Goal: Task Accomplishment & Management: Use online tool/utility

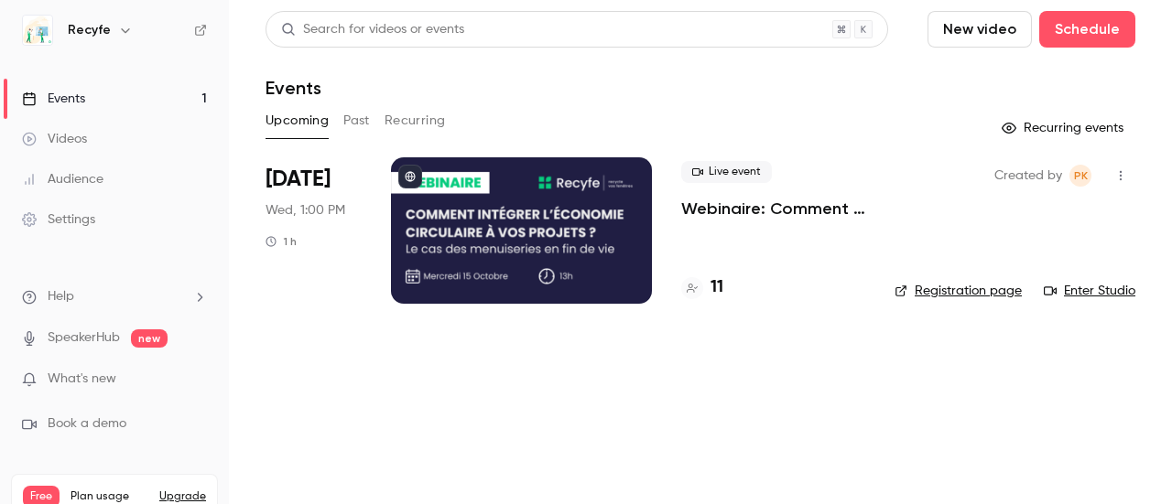
click at [721, 210] on p "Webinaire: Comment intégrer l'économie circulaire dans vos projets ?" at bounding box center [773, 209] width 184 height 22
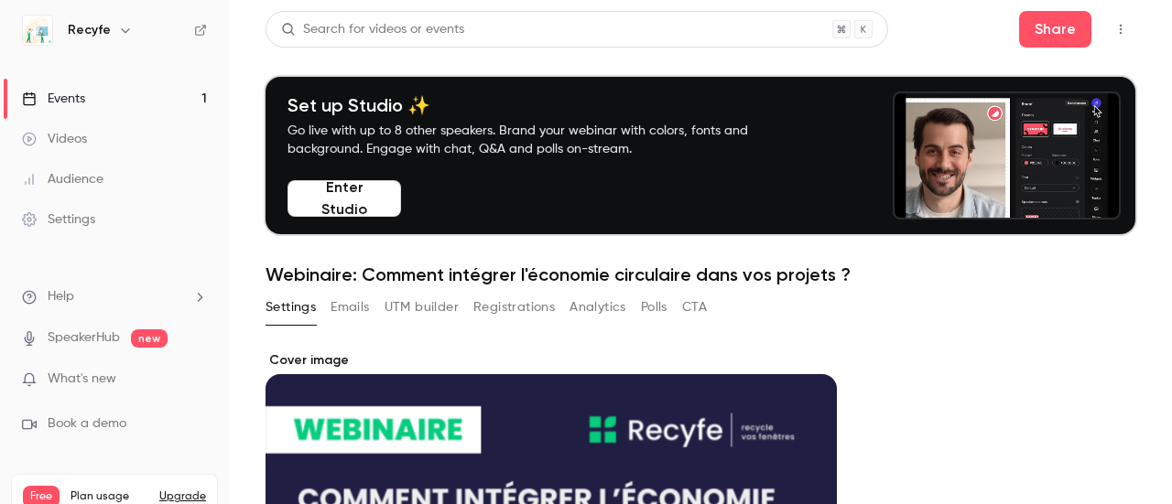
click at [492, 308] on button "Registrations" at bounding box center [513, 307] width 81 height 29
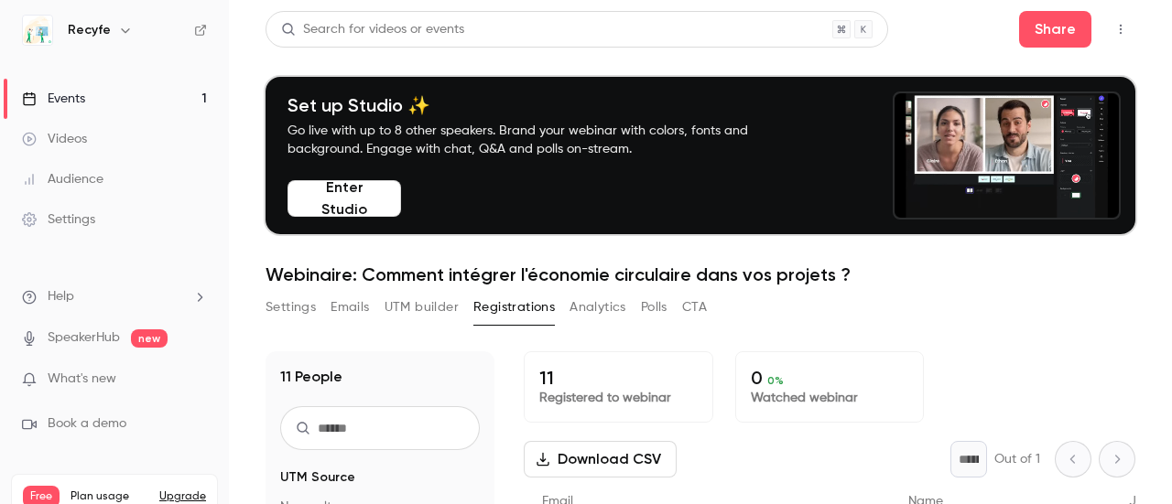
click at [361, 205] on button "Enter Studio" at bounding box center [344, 198] width 114 height 37
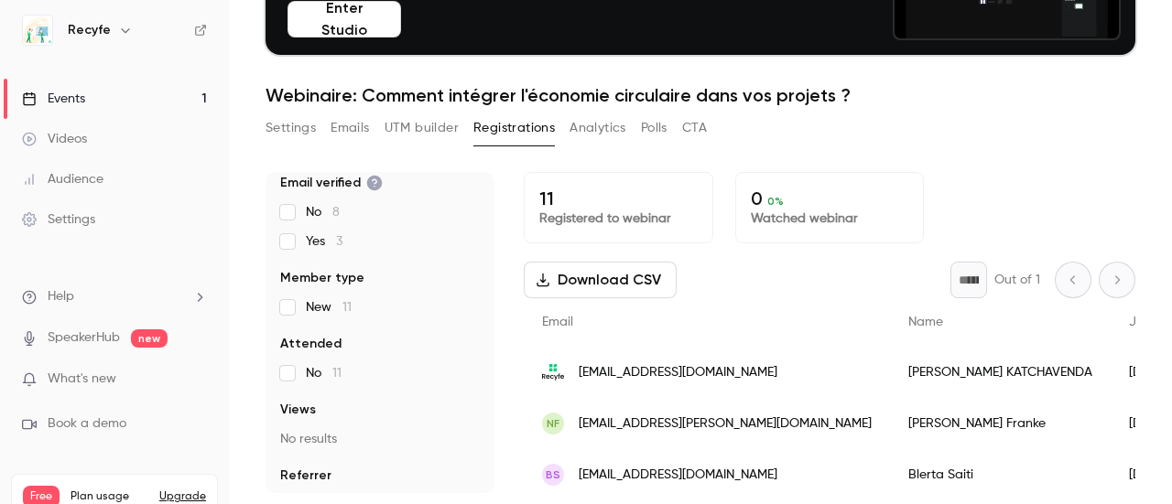
scroll to position [183, 0]
click at [103, 182] on link "Audience" at bounding box center [114, 179] width 229 height 40
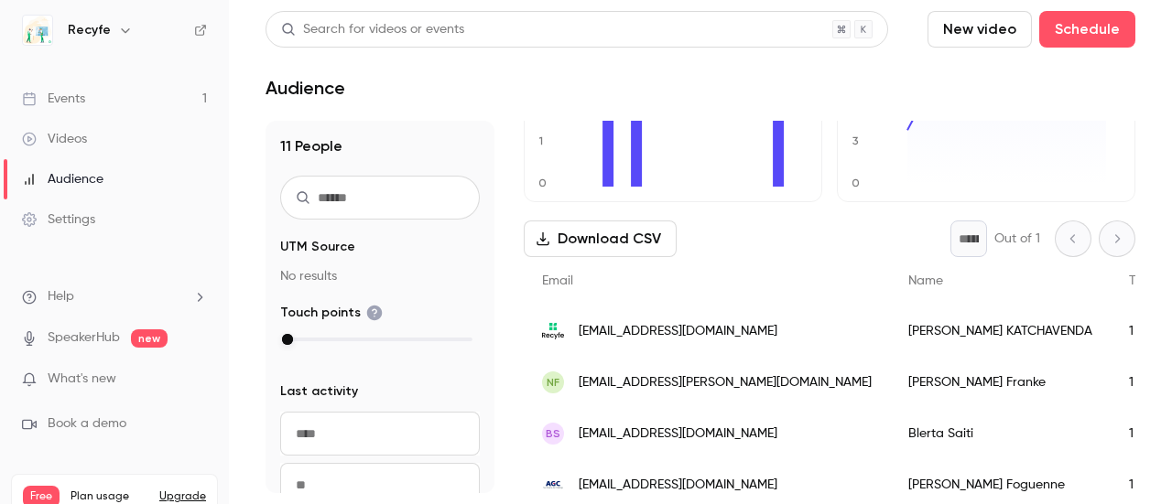
scroll to position [183, 0]
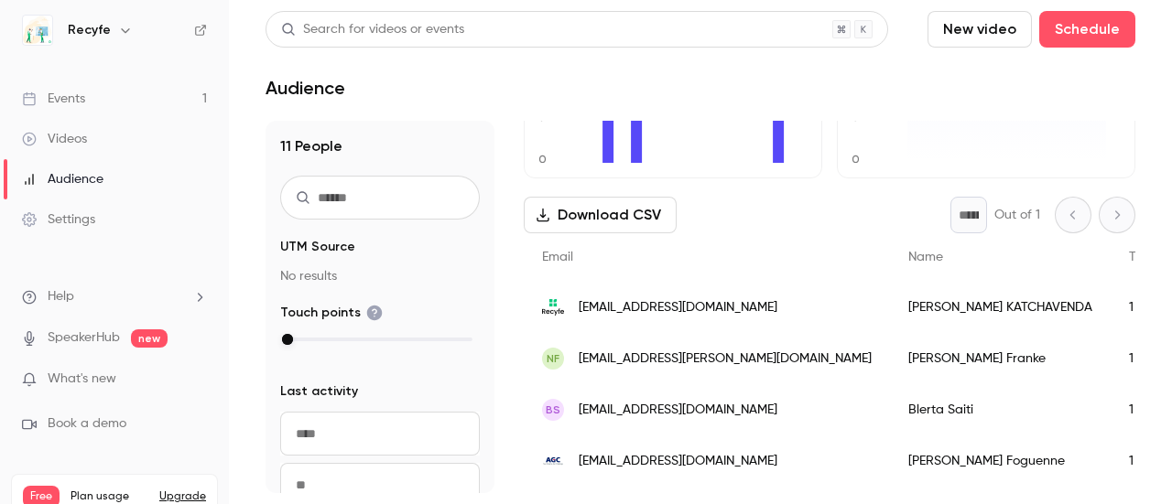
click at [106, 220] on link "Settings" at bounding box center [114, 220] width 229 height 40
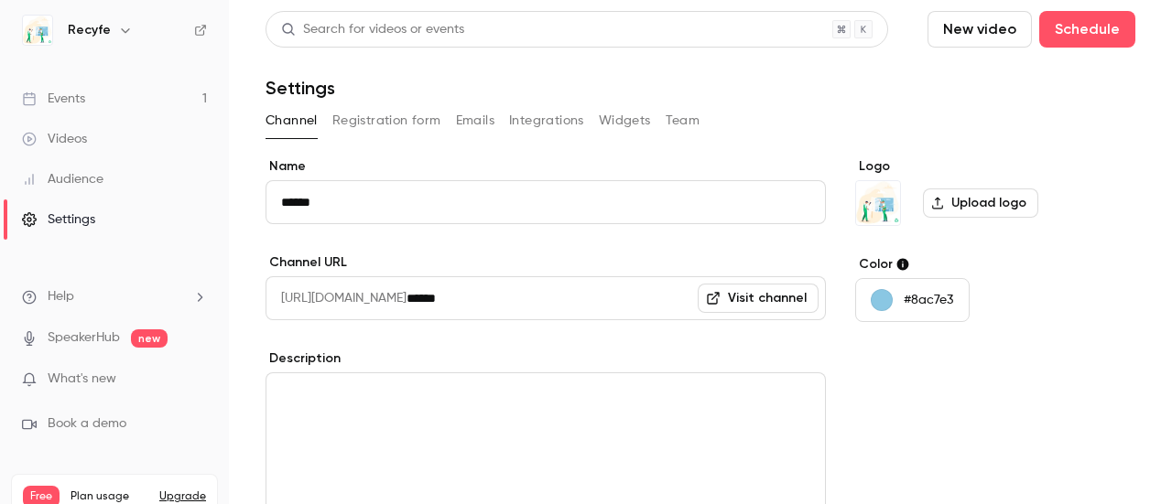
click at [394, 113] on button "Registration form" at bounding box center [386, 120] width 109 height 29
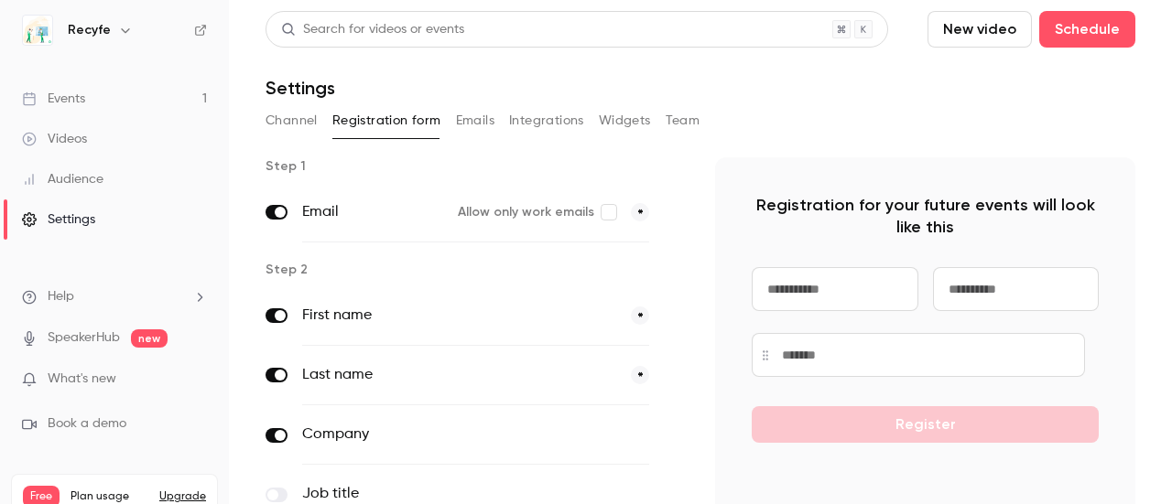
click at [487, 114] on button "Emails" at bounding box center [475, 120] width 38 height 29
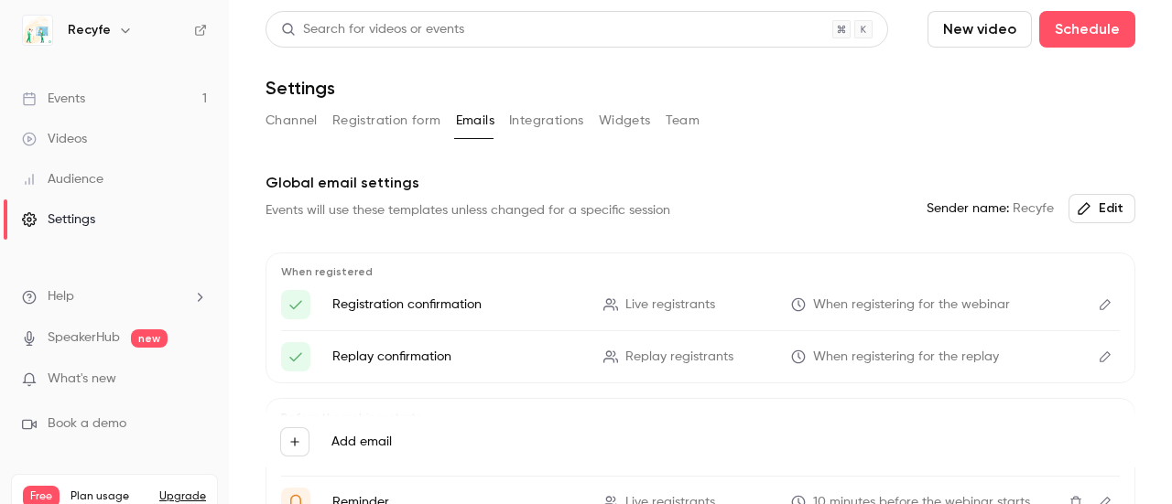
click at [546, 122] on button "Integrations" at bounding box center [546, 120] width 75 height 29
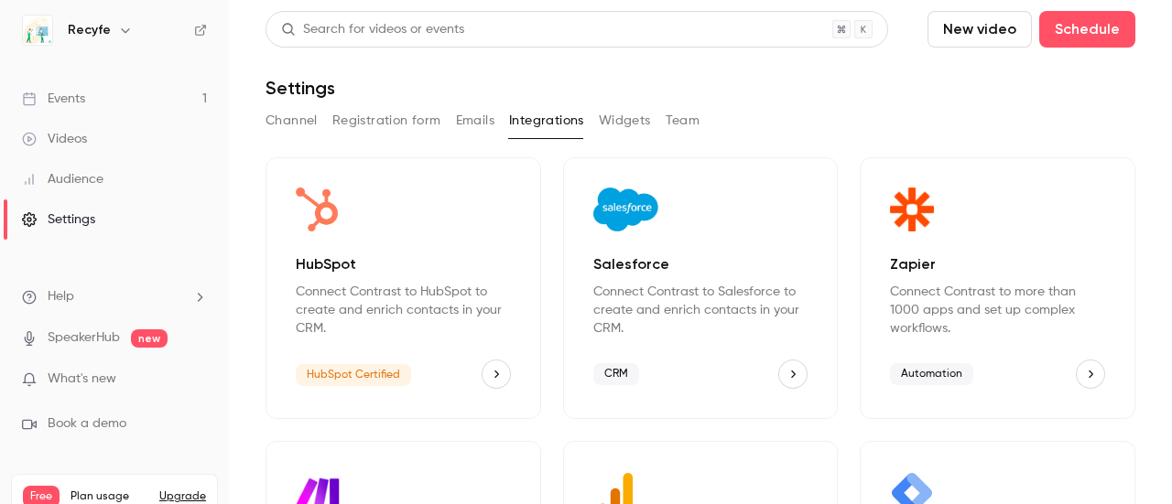
click at [625, 118] on button "Widgets" at bounding box center [625, 120] width 52 height 29
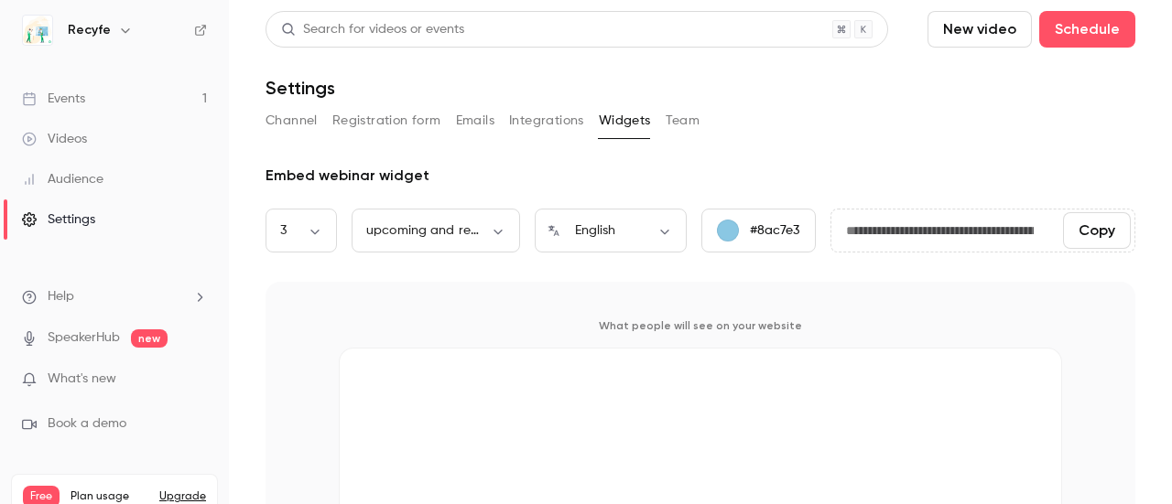
click at [679, 124] on button "Team" at bounding box center [682, 120] width 35 height 29
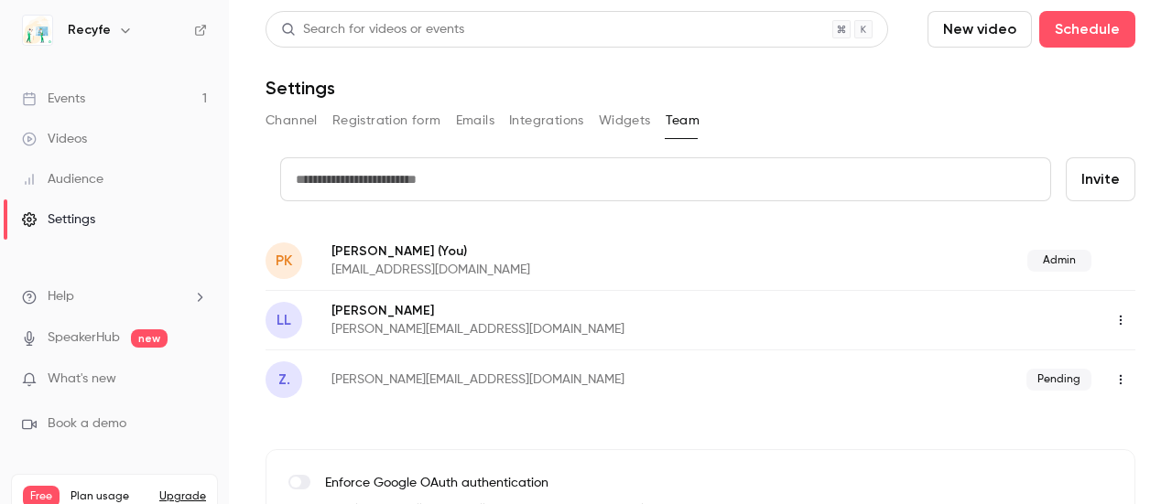
click at [602, 123] on button "Widgets" at bounding box center [625, 120] width 52 height 29
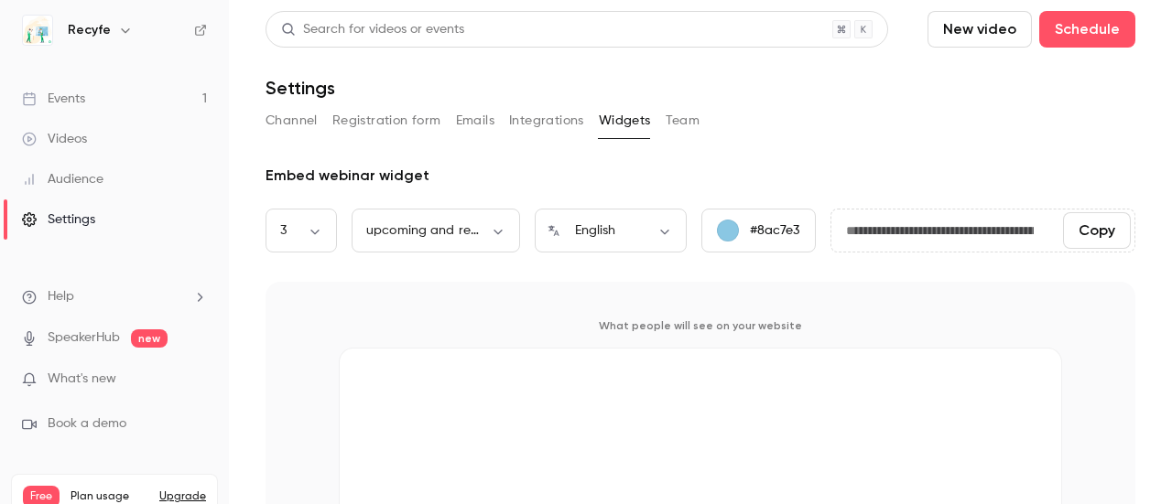
click at [119, 146] on link "Videos" at bounding box center [114, 139] width 229 height 40
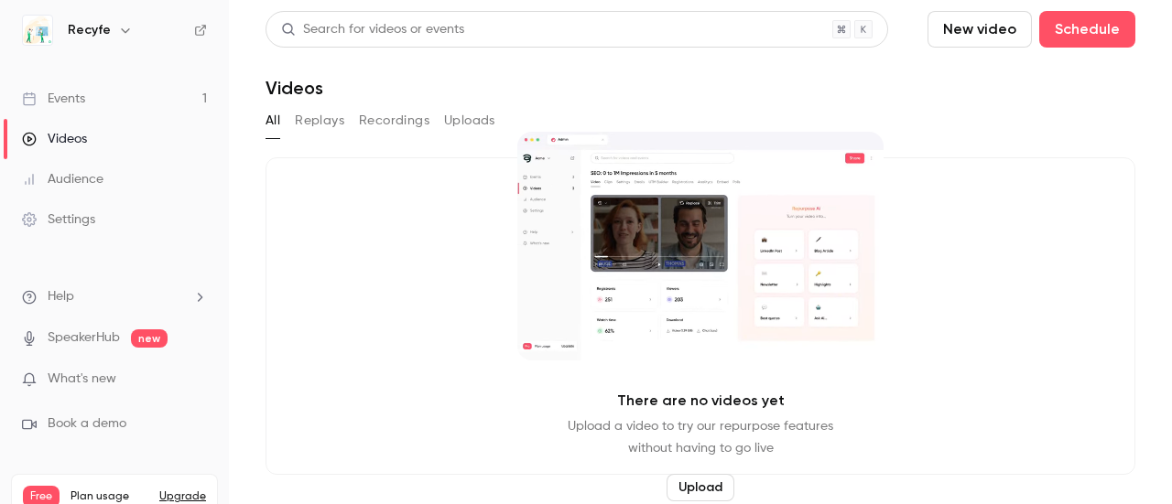
click at [308, 122] on button "Replays" at bounding box center [319, 120] width 49 height 29
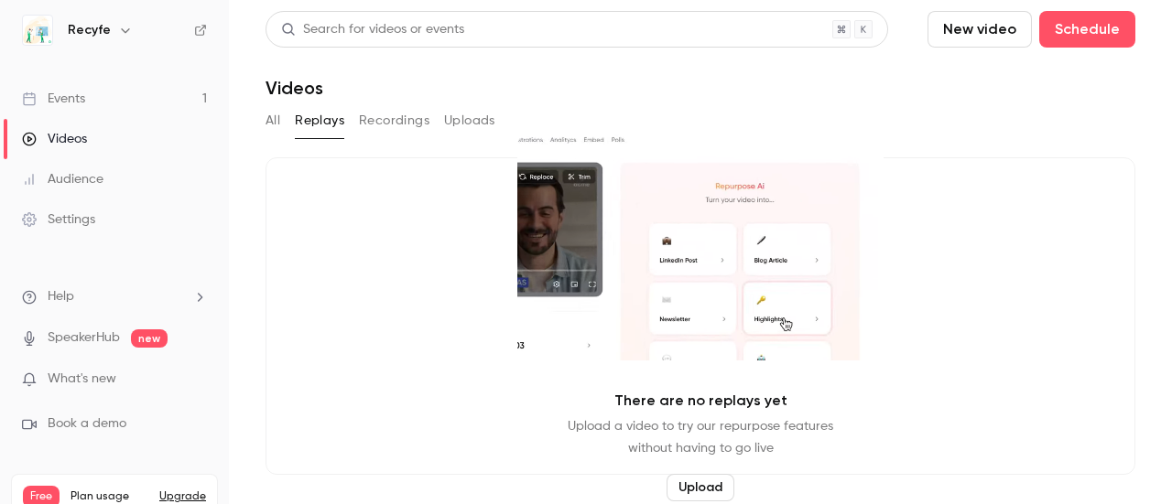
click at [397, 120] on button "Recordings" at bounding box center [394, 120] width 70 height 29
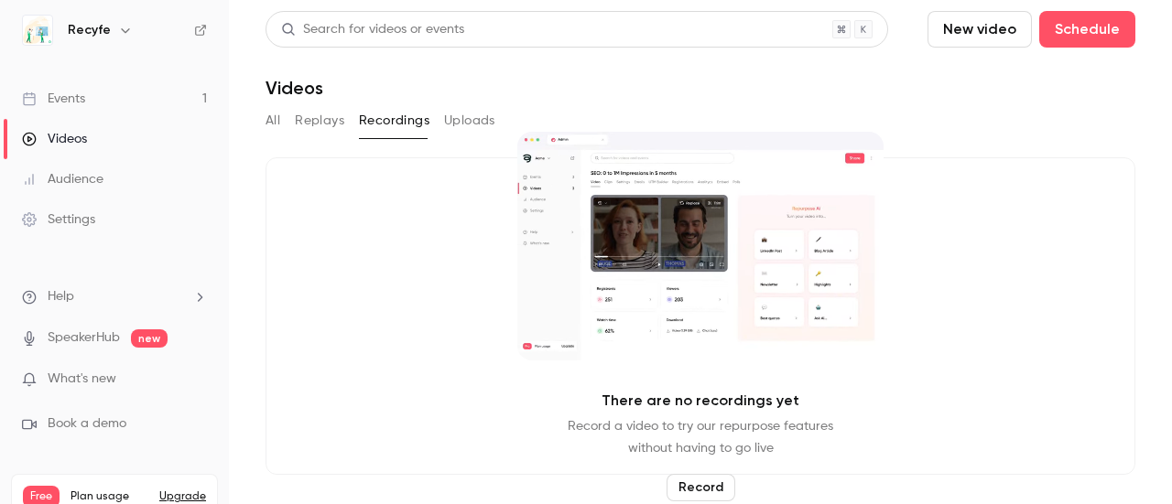
click at [465, 120] on button "Uploads" at bounding box center [469, 120] width 51 height 29
click at [116, 94] on link "Events 1" at bounding box center [114, 99] width 229 height 40
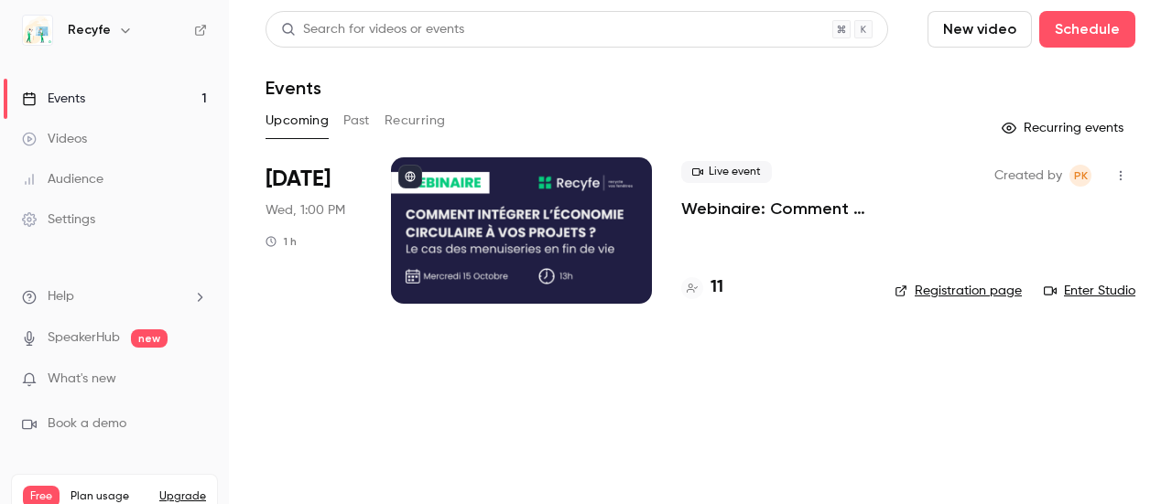
click at [157, 165] on link "Audience" at bounding box center [114, 179] width 229 height 40
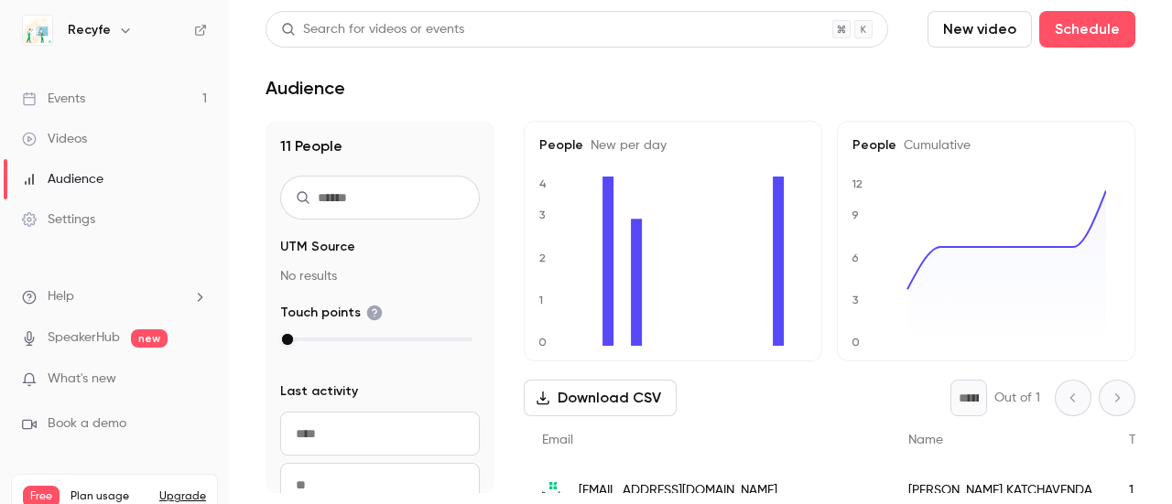
click at [115, 94] on link "Events 1" at bounding box center [114, 99] width 229 height 40
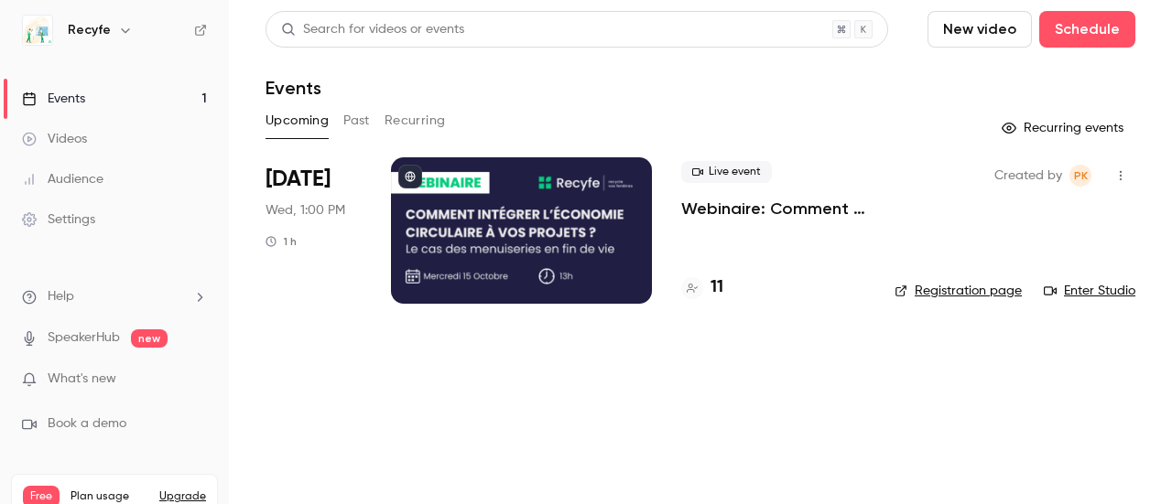
click at [1085, 294] on link "Enter Studio" at bounding box center [1089, 291] width 92 height 18
